Goal: Find specific page/section: Find specific page/section

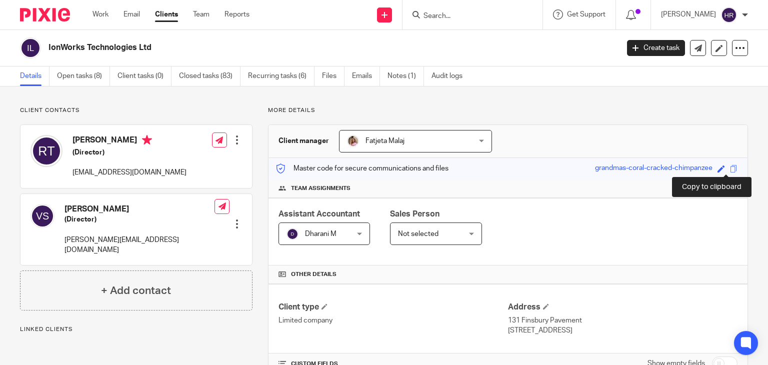
click at [730, 167] on span at bounding box center [734, 169] width 8 height 8
click at [436, 18] on input "Search" at bounding box center [468, 16] width 90 height 9
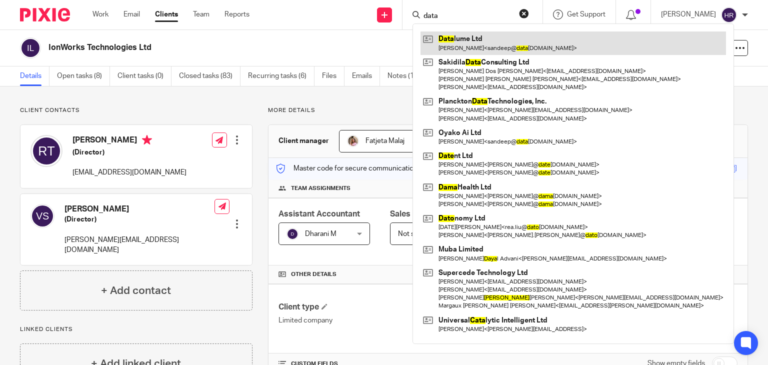
type input "data"
click at [452, 51] on link at bounding box center [574, 43] width 306 height 23
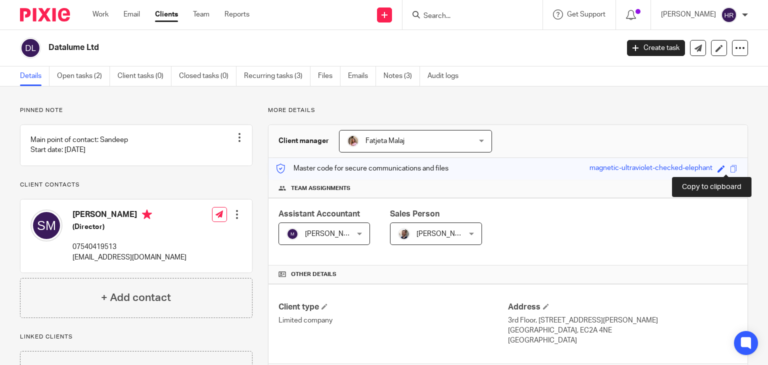
click at [730, 165] on span at bounding box center [734, 169] width 8 height 8
